Goal: Use online tool/utility

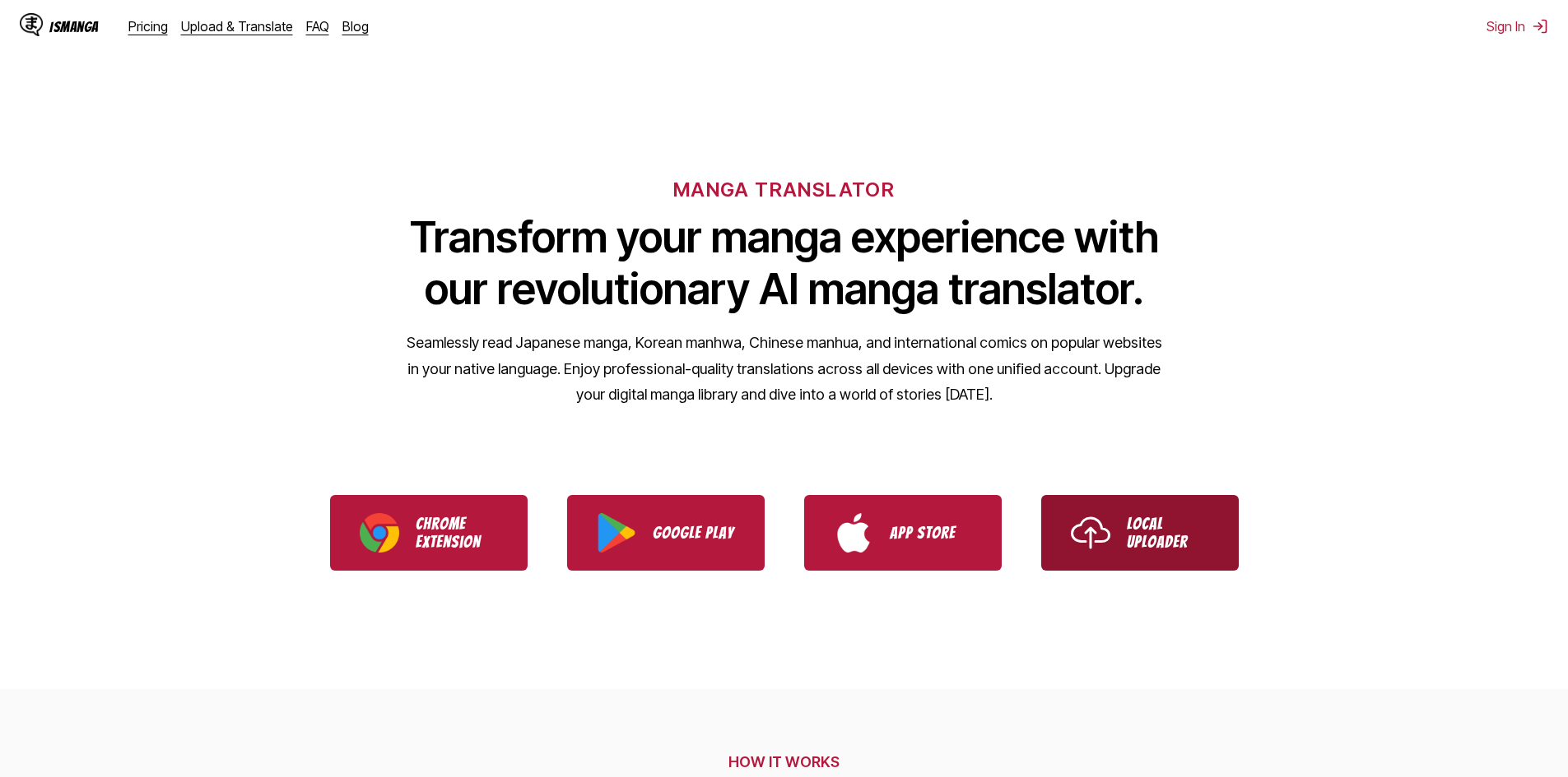
click at [1151, 561] on link "Local Uploader" at bounding box center [1140, 533] width 198 height 76
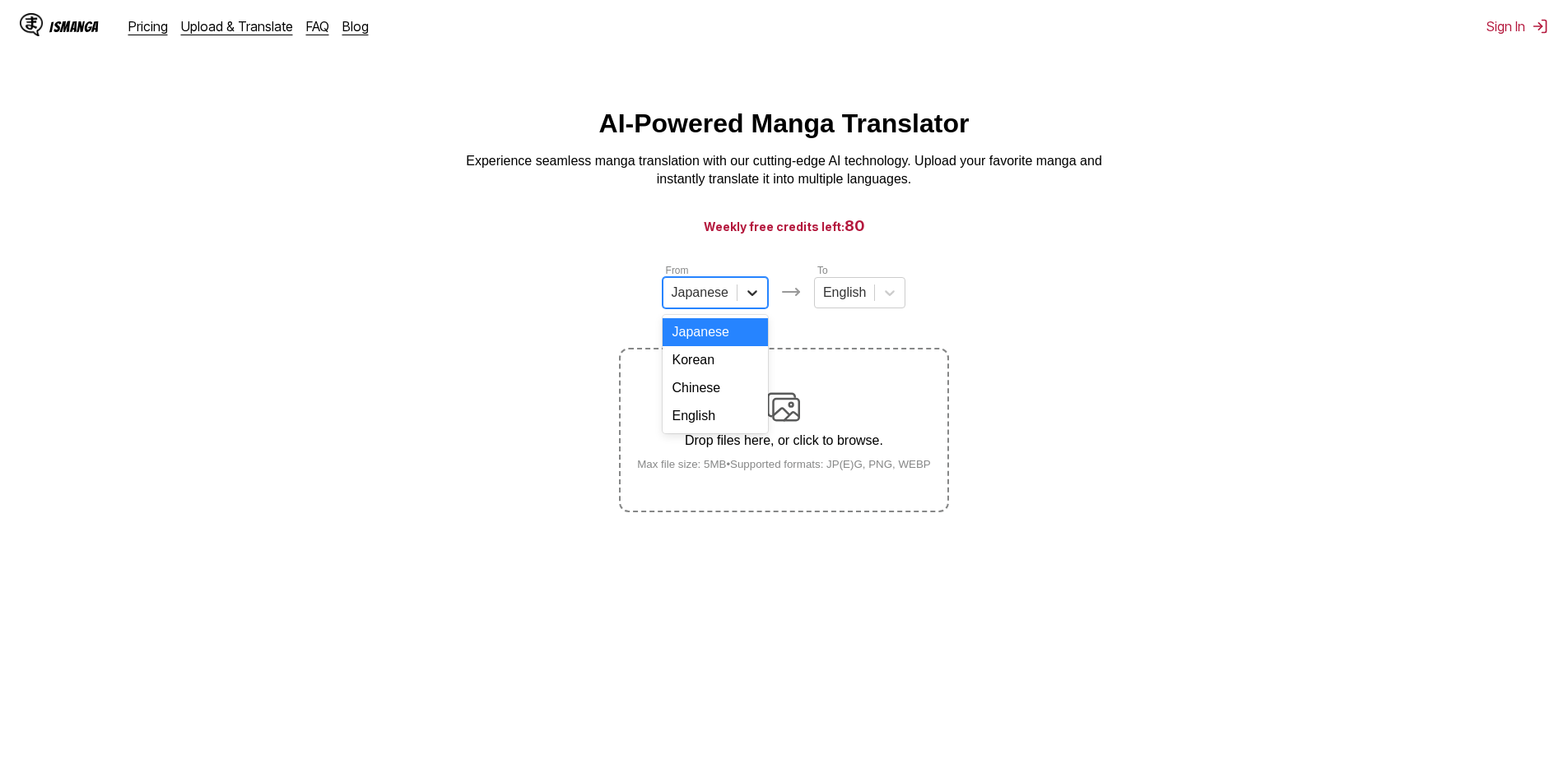
click at [739, 307] on div at bounding box center [752, 293] width 30 height 30
click at [727, 430] on div "English" at bounding box center [714, 416] width 105 height 28
click at [885, 300] on icon at bounding box center [883, 293] width 17 height 17
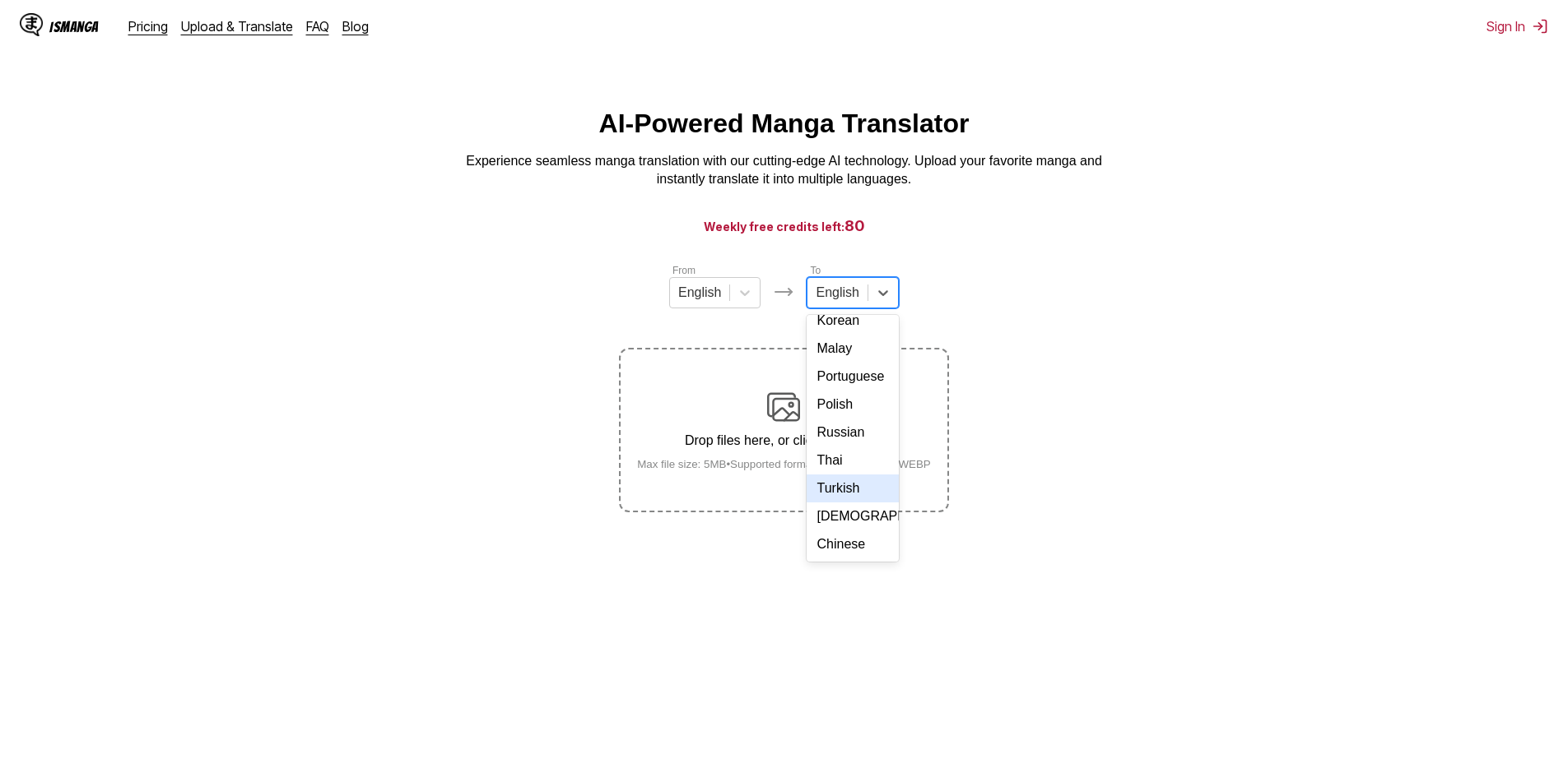
scroll to position [262, 0]
click at [868, 388] on div "Portuguese" at bounding box center [852, 377] width 91 height 28
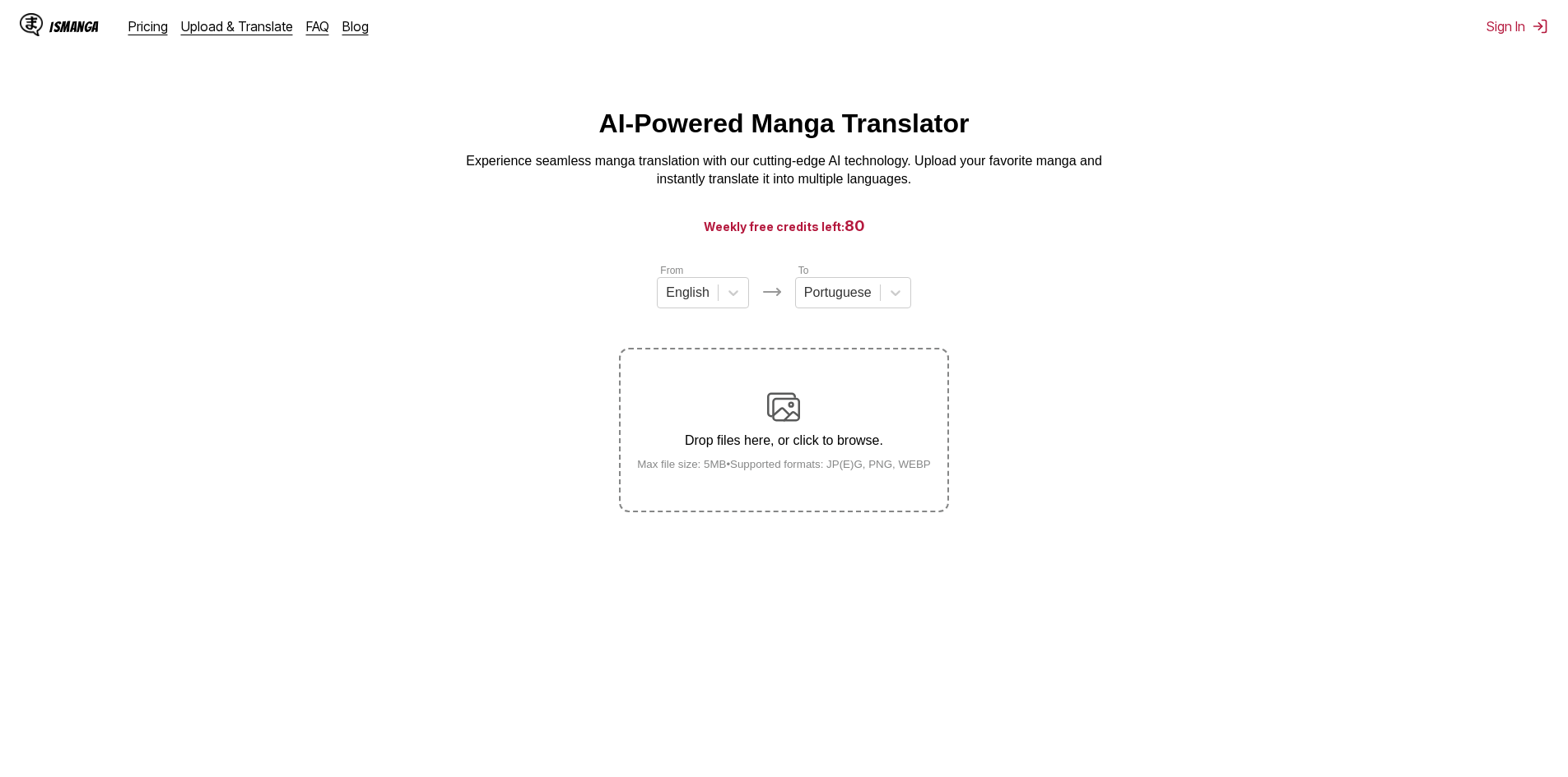
click at [759, 409] on div "Drop files here, or click to browse. Max file size: 5MB • Supported formats: JP…" at bounding box center [784, 431] width 320 height 80
click at [0, 0] on input "Drop files here, or click to browse. Max file size: 5MB • Supported formats: JP…" at bounding box center [0, 0] width 0 height 0
